Goal: Task Accomplishment & Management: Use online tool/utility

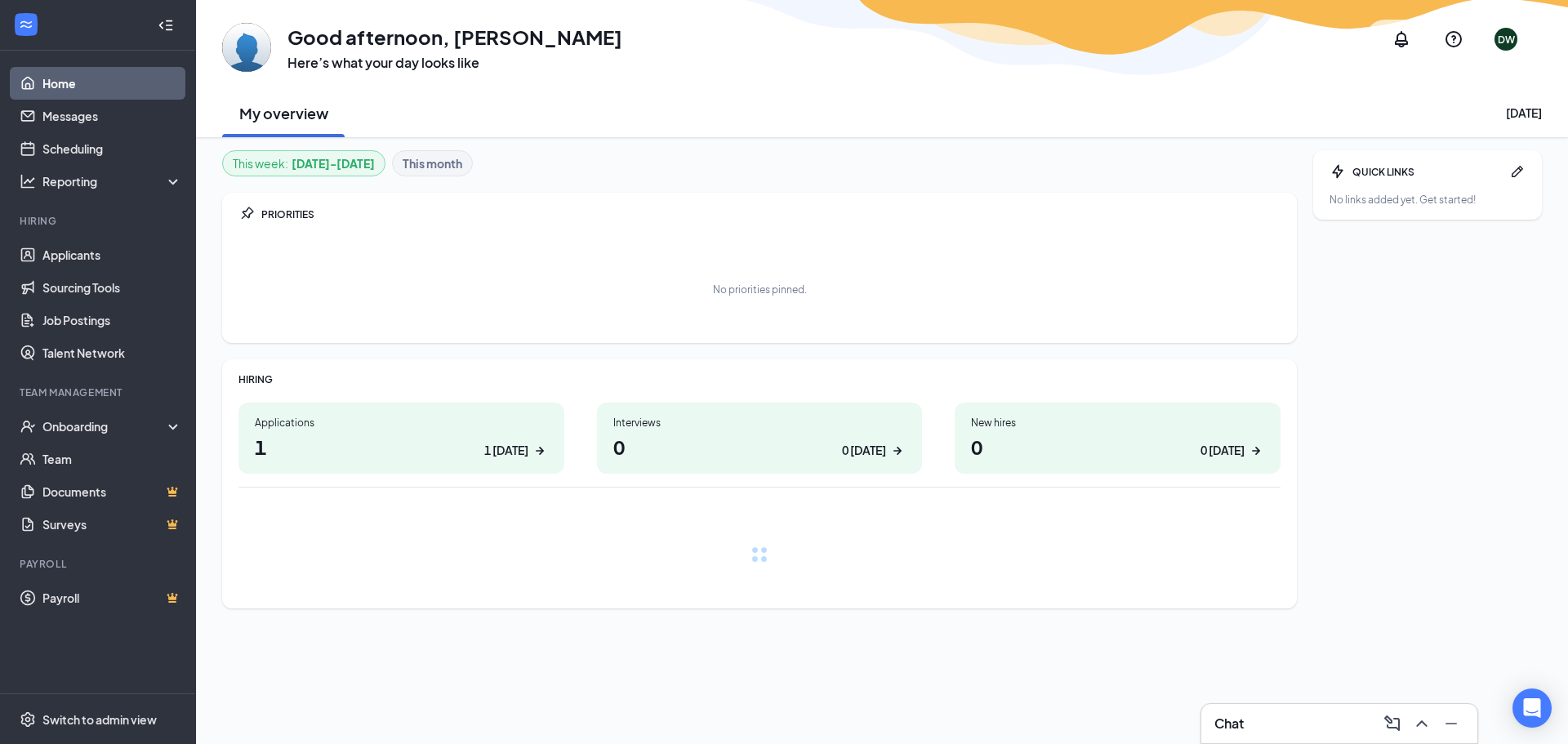
click at [282, 420] on div "Applications" at bounding box center [401, 422] width 293 height 14
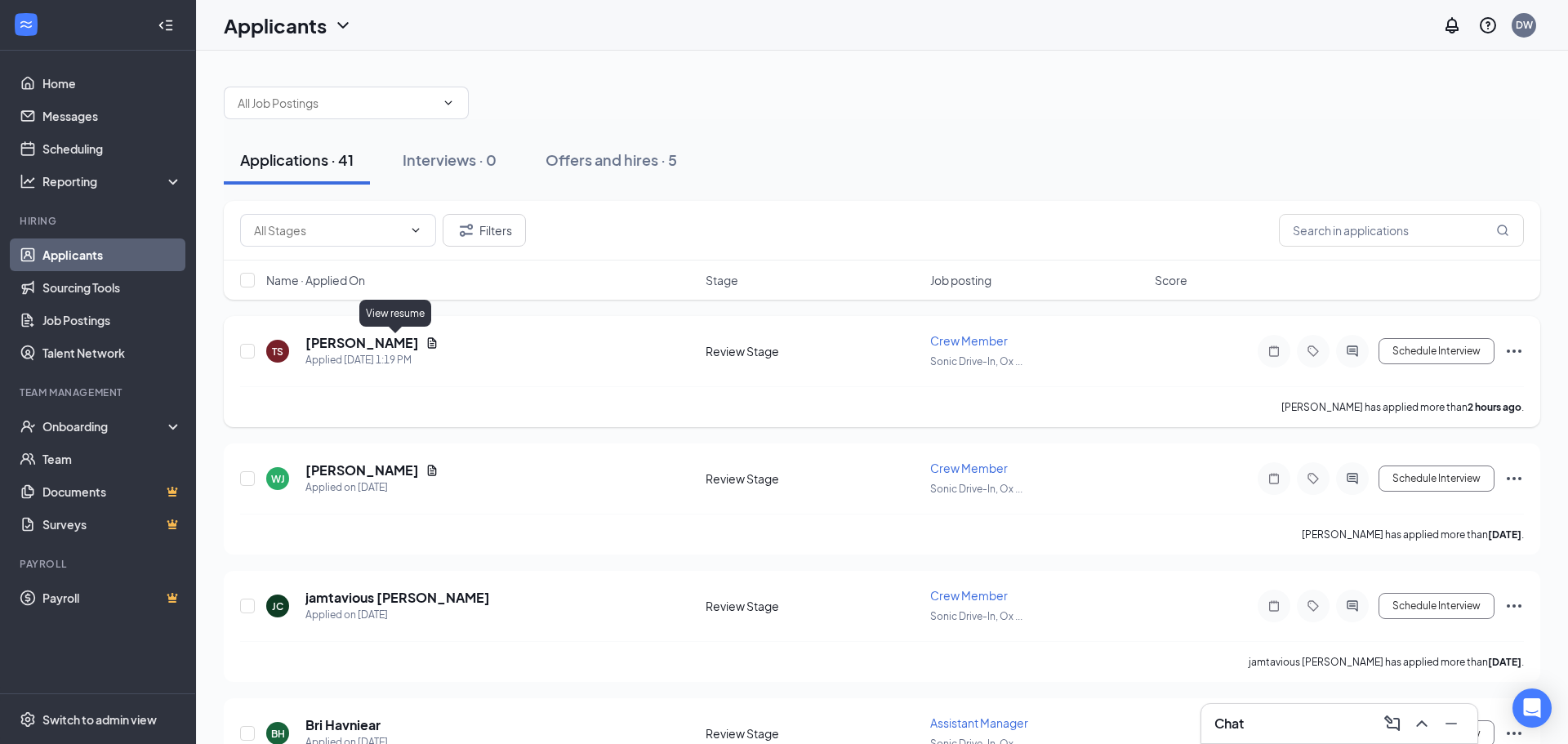
click at [428, 345] on icon "Document" at bounding box center [433, 342] width 9 height 11
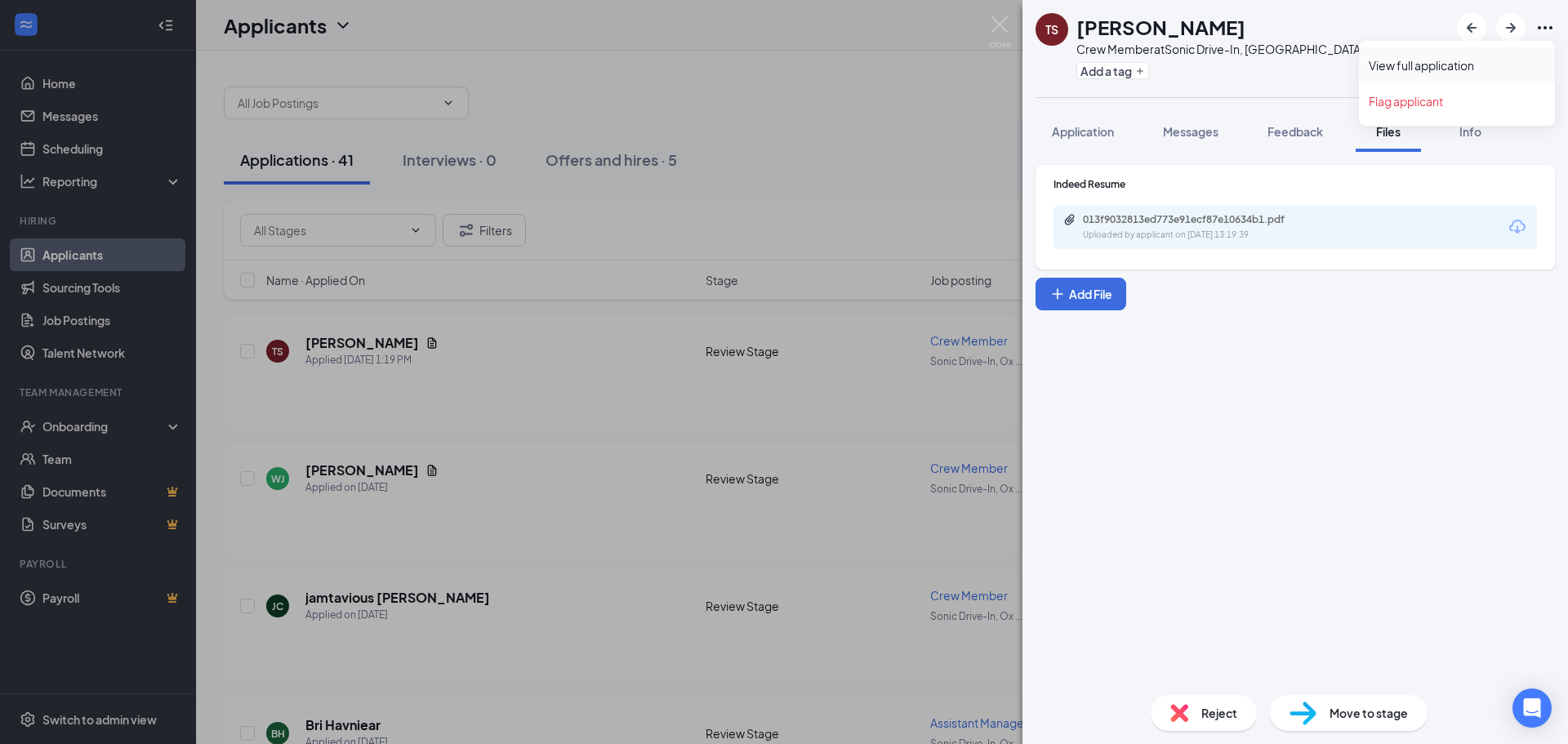
click at [1456, 66] on link "View full application" at bounding box center [1457, 65] width 177 height 16
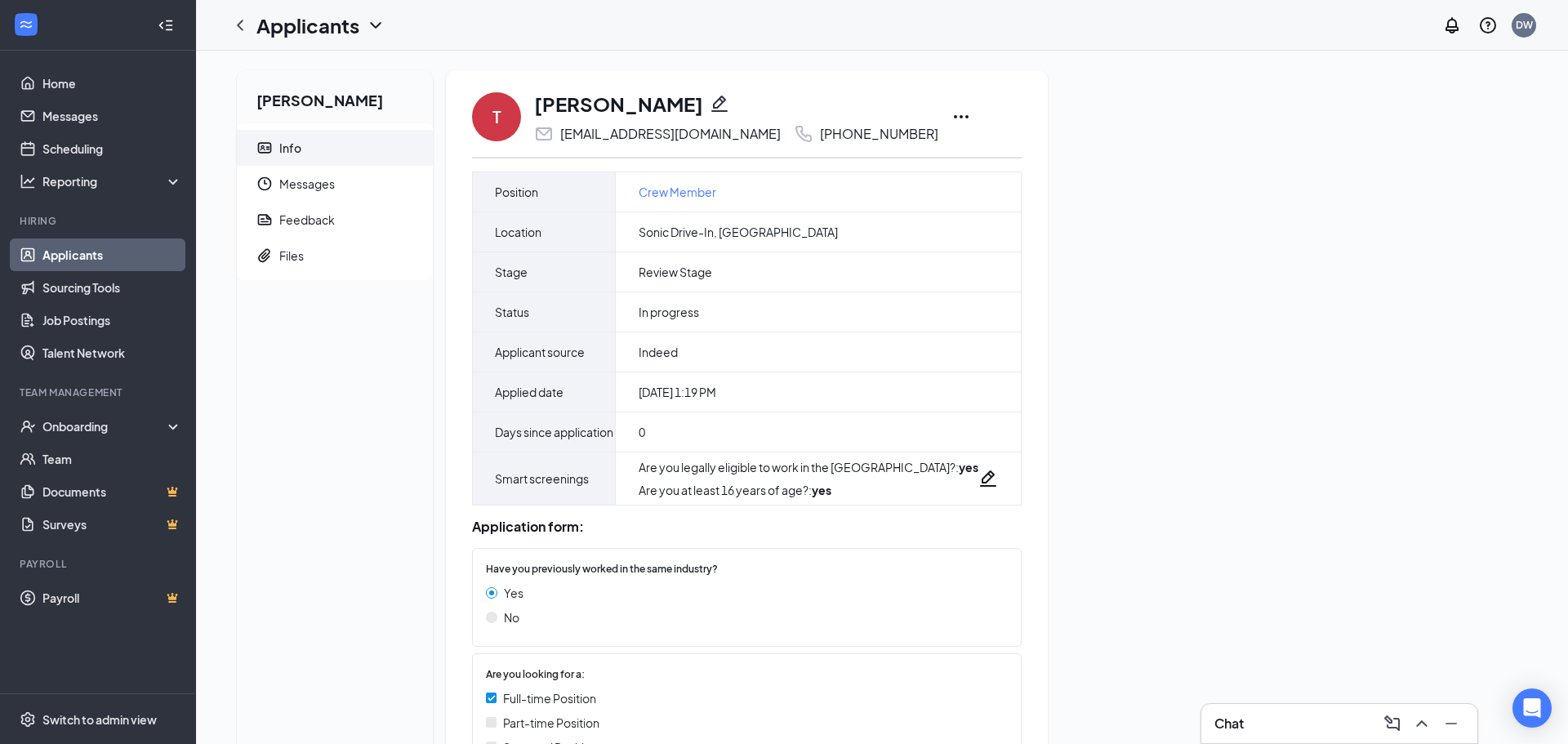
click at [951, 120] on icon "Ellipses" at bounding box center [961, 117] width 20 height 20
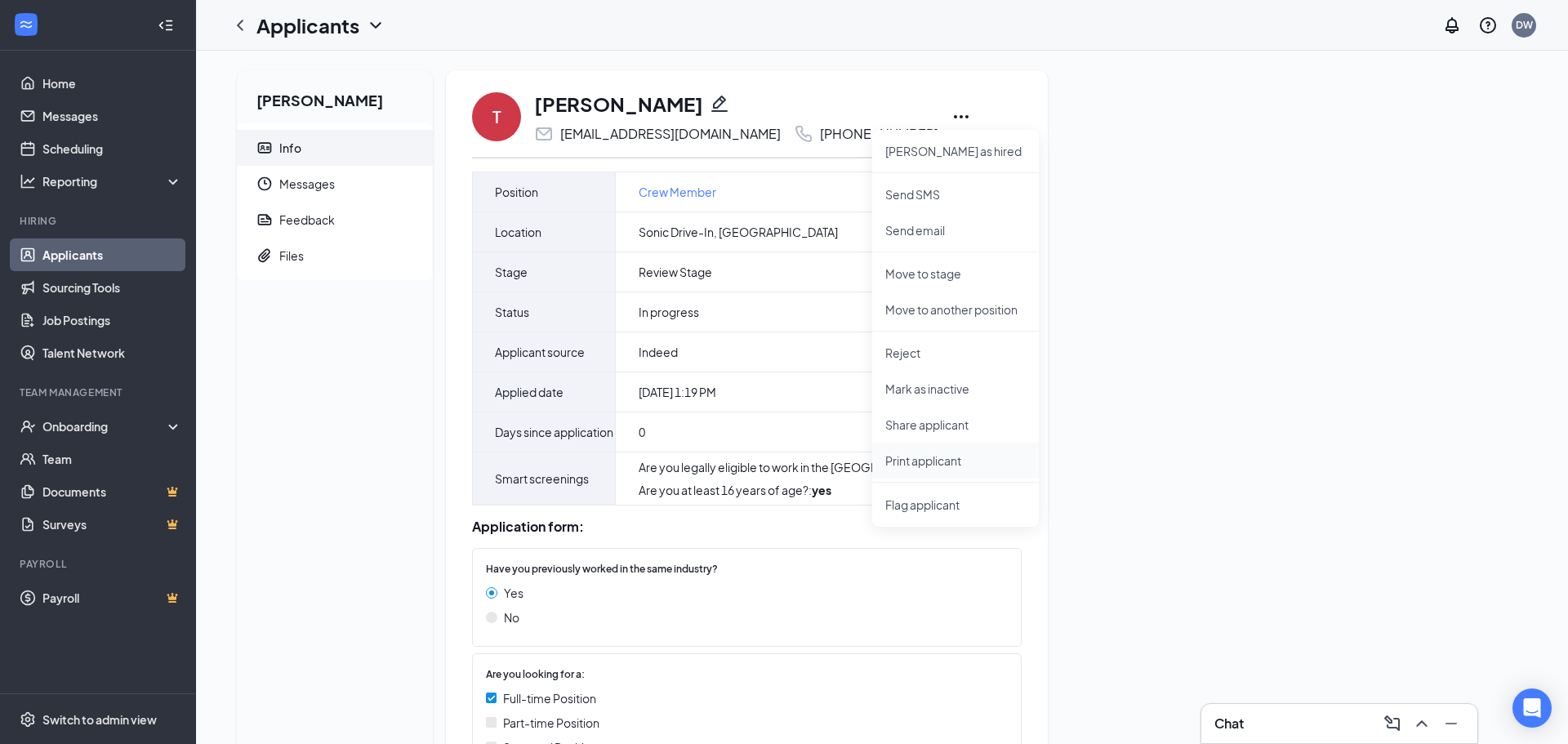
click at [963, 464] on p "Print applicant" at bounding box center [955, 461] width 140 height 16
